Goal: Task Accomplishment & Management: Complete application form

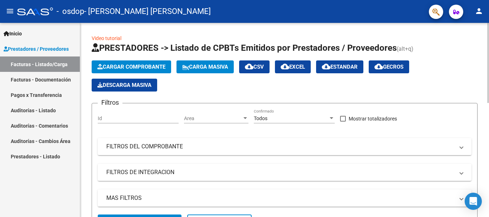
click at [122, 67] on span "Cargar Comprobante" at bounding box center [131, 67] width 68 height 6
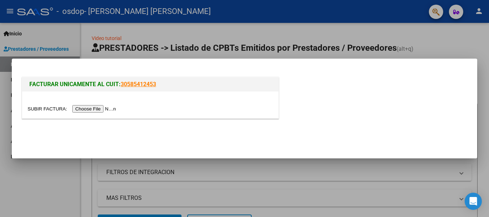
click at [99, 108] on input "file" at bounding box center [73, 109] width 91 height 8
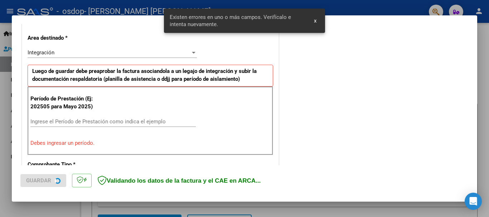
scroll to position [165, 0]
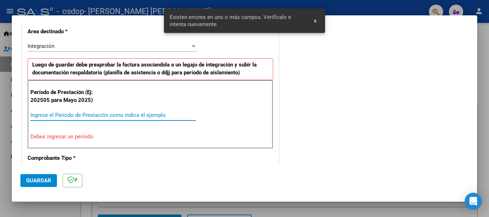
click at [49, 115] on input "Ingrese el Período de Prestación como indica el ejemplo" at bounding box center [112, 115] width 165 height 6
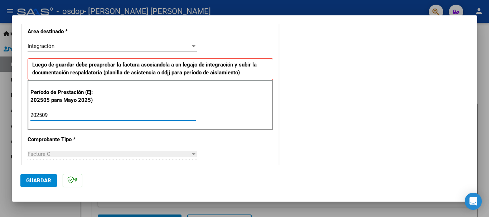
type input "202509"
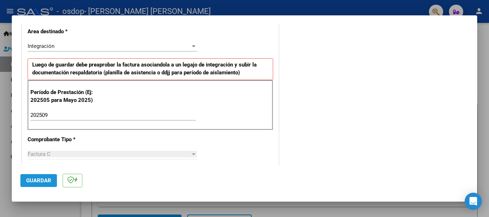
click at [38, 181] on span "Guardar" at bounding box center [38, 180] width 25 height 6
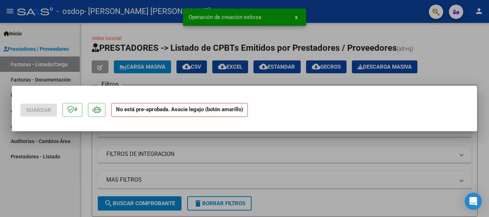
scroll to position [0, 0]
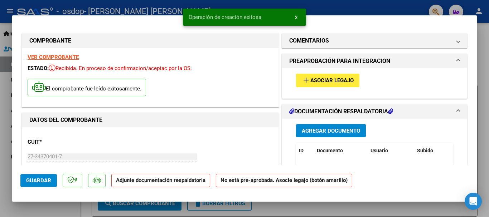
click at [331, 79] on span "Asociar Legajo" at bounding box center [331, 81] width 43 height 6
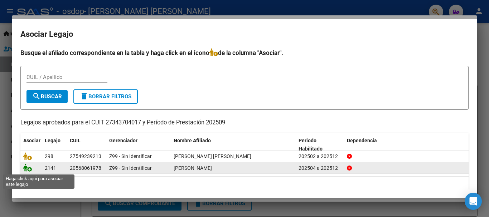
click at [27, 169] on icon at bounding box center [27, 168] width 9 height 8
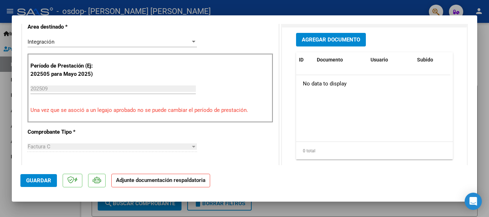
scroll to position [155, 0]
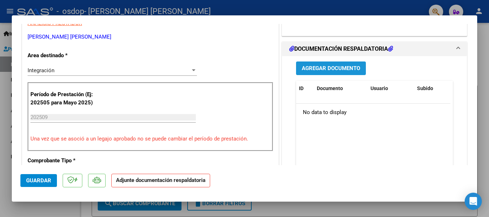
click at [328, 68] on span "Agregar Documento" at bounding box center [331, 68] width 58 height 6
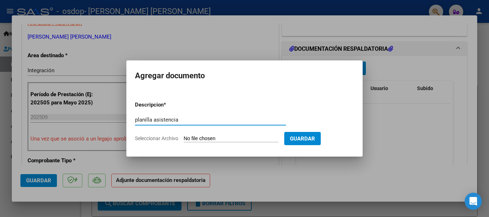
type input "planilla asistencia"
click at [210, 139] on input "Seleccionar Archivo" at bounding box center [231, 139] width 95 height 7
type input "C:\fakepath\IMG_20251006_164304537.jpg"
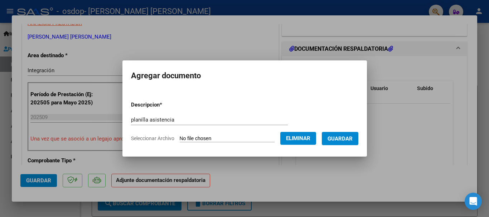
click at [352, 138] on span "Guardar" at bounding box center [339, 139] width 25 height 6
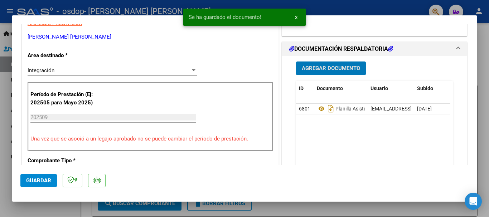
click at [30, 179] on span "Guardar" at bounding box center [38, 180] width 25 height 6
